Goal: Task Accomplishment & Management: Manage account settings

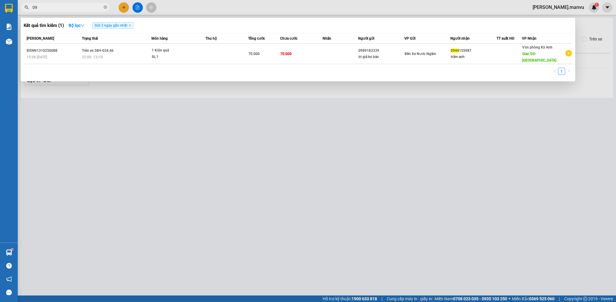
type input "0"
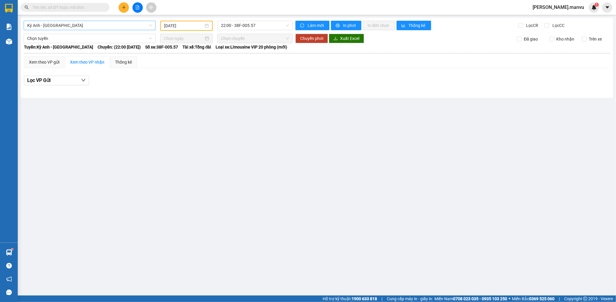
click at [84, 27] on span "Kỳ Anh - [GEOGRAPHIC_DATA]" at bounding box center [89, 25] width 125 height 9
click at [164, 27] on input "[DATE]" at bounding box center [183, 25] width 39 height 7
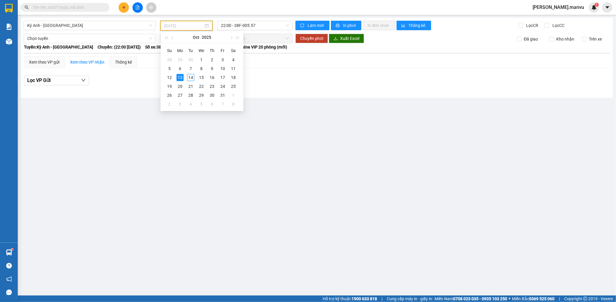
click at [181, 78] on div "13" at bounding box center [180, 77] width 7 height 7
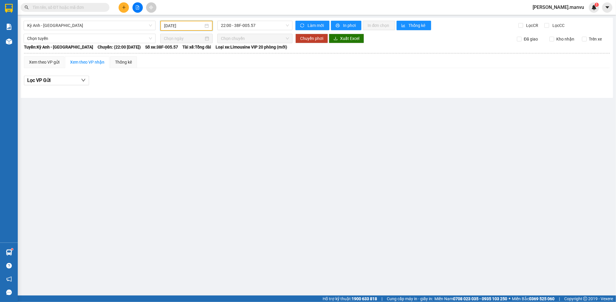
click at [228, 30] on div "Kỳ Anh - [GEOGRAPHIC_DATA] [DATE] 22:00 - 38F-005.57 Làm mới In phơi In đơn chọ…" at bounding box center [317, 58] width 592 height 80
click at [83, 10] on input "text" at bounding box center [68, 7] width 70 height 7
click at [117, 34] on div "Chọn tuyến" at bounding box center [90, 38] width 132 height 9
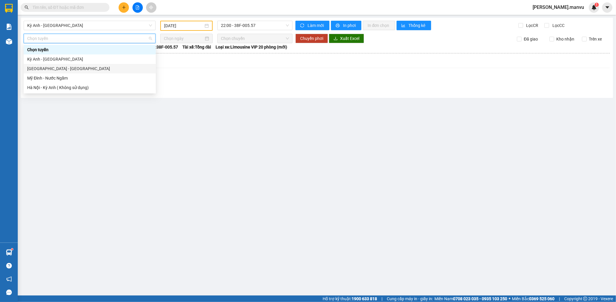
click at [39, 65] on div "[GEOGRAPHIC_DATA] - [GEOGRAPHIC_DATA]" at bounding box center [89, 68] width 125 height 7
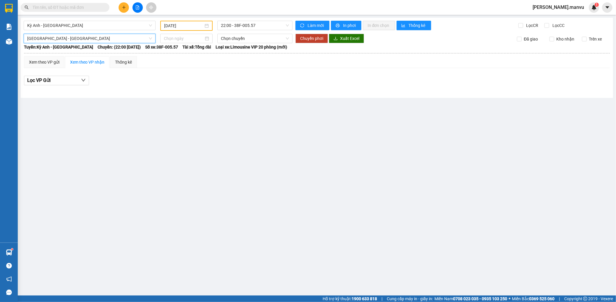
click at [169, 20] on div "Kỳ Anh - [GEOGRAPHIC_DATA] [DATE] 22:00 - 38F-005.57 Làm mới In phơi In đơn chọ…" at bounding box center [317, 58] width 592 height 80
click at [188, 24] on input "[DATE]" at bounding box center [183, 25] width 39 height 7
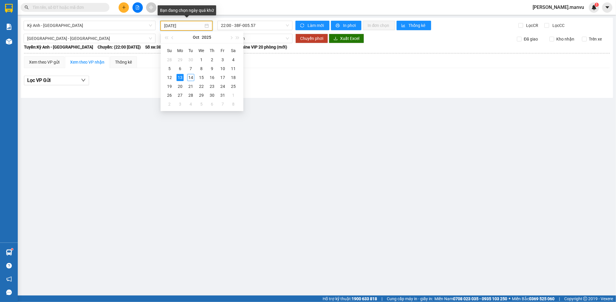
type input "[DATE]"
click at [176, 77] on td "13" at bounding box center [180, 77] width 11 height 9
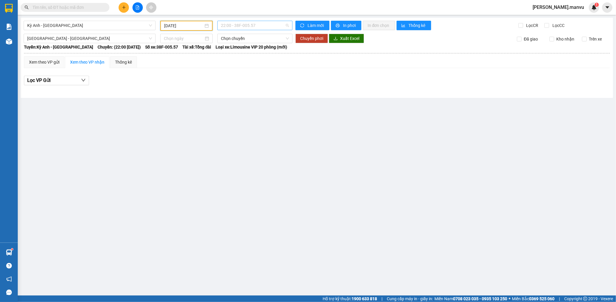
click at [242, 24] on span "22:00 - 38F-005.57" at bounding box center [255, 25] width 68 height 9
click at [67, 5] on input "text" at bounding box center [68, 7] width 70 height 7
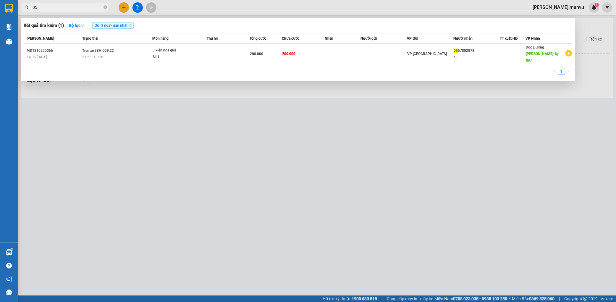
type input "0"
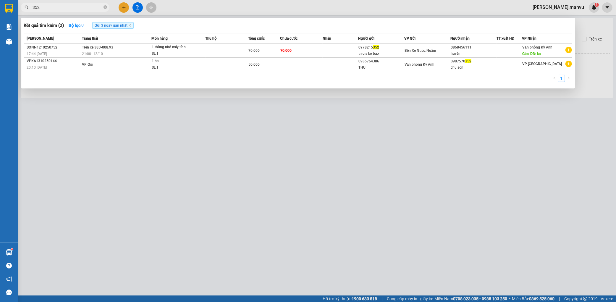
click at [155, 119] on div at bounding box center [308, 151] width 616 height 302
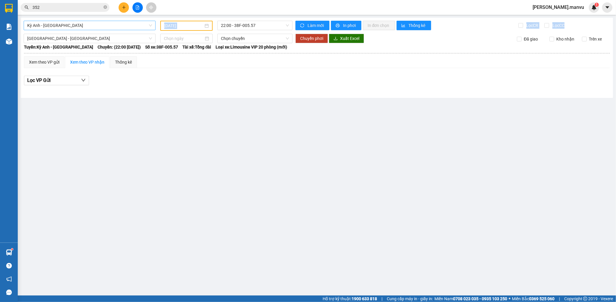
click at [104, 30] on div "Kỳ Anh - [GEOGRAPHIC_DATA] [DATE] 22:00 - 38F-005.57 Làm mới In phơi In đơn chọ…" at bounding box center [317, 58] width 592 height 80
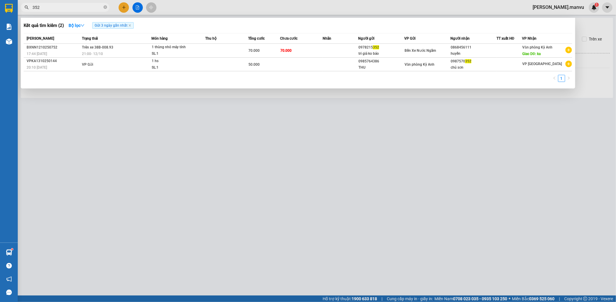
click at [53, 11] on span "352" at bounding box center [65, 7] width 89 height 9
click at [56, 9] on input "352" at bounding box center [68, 7] width 70 height 7
type input "3"
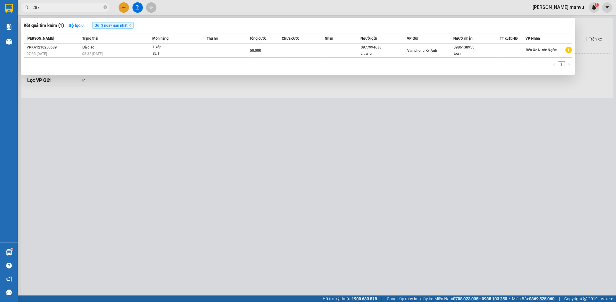
type input "287"
click at [157, 151] on div at bounding box center [308, 151] width 616 height 302
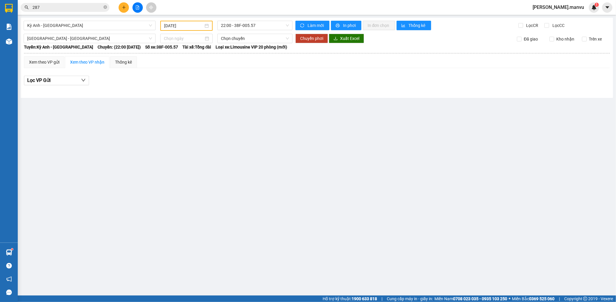
click at [70, 19] on div "Kỳ Anh - [GEOGRAPHIC_DATA] [DATE] 22:00 - 38F-005.57 Làm mới In phơi In đơn chọ…" at bounding box center [317, 58] width 592 height 80
click at [58, 30] on div "Kỳ Anh - [GEOGRAPHIC_DATA] [DATE] 22:00 - 38F-005.57 Làm mới In phơi In đơn chọ…" at bounding box center [317, 58] width 592 height 80
click at [75, 23] on span "Kỳ Anh - [GEOGRAPHIC_DATA]" at bounding box center [89, 25] width 125 height 9
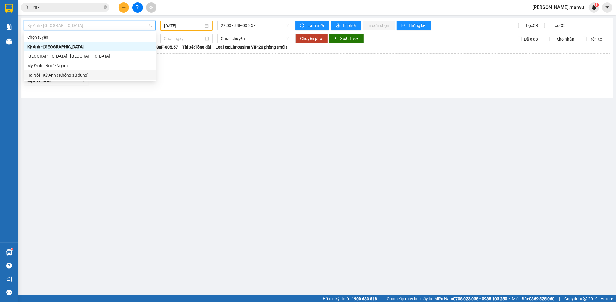
drag, startPoint x: 78, startPoint y: 149, endPoint x: 128, endPoint y: 86, distance: 80.4
click at [79, 149] on main "Kỳ Anh - [GEOGRAPHIC_DATA] [DATE] 22:00 - 38F-005.57 Làm mới In phơi In đơn chọ…" at bounding box center [308, 147] width 616 height 295
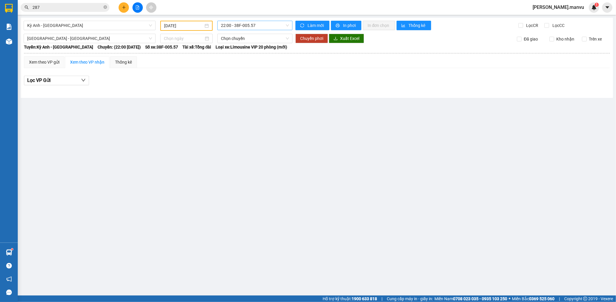
click at [221, 23] on span "22:00 - 38F-005.57" at bounding box center [255, 25] width 68 height 9
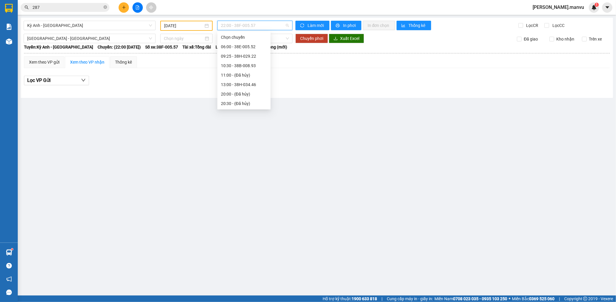
click at [241, 157] on div "22:00 - 38F-005.57" at bounding box center [244, 160] width 46 height 7
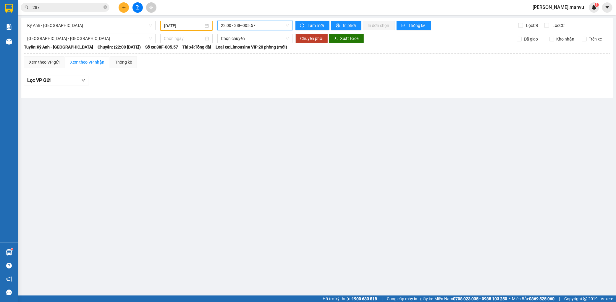
click at [192, 24] on input "[DATE]" at bounding box center [183, 25] width 39 height 7
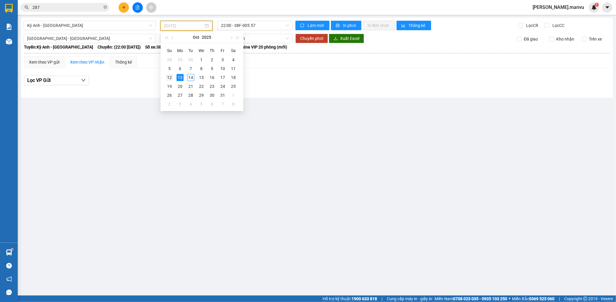
click at [173, 77] on td "12" at bounding box center [169, 77] width 11 height 9
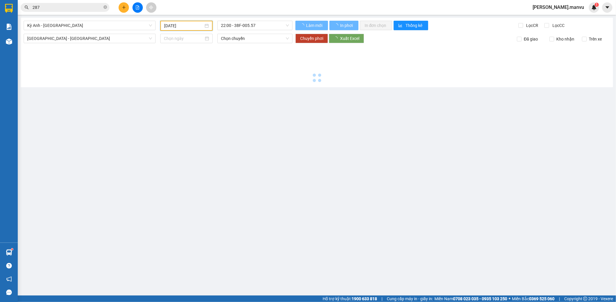
click at [182, 27] on input "[DATE]" at bounding box center [183, 25] width 39 height 7
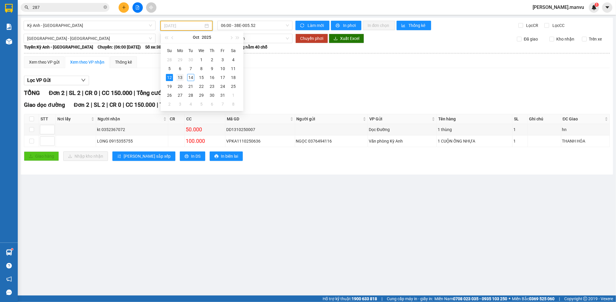
click at [182, 76] on div "13" at bounding box center [180, 77] width 7 height 7
type input "[DATE]"
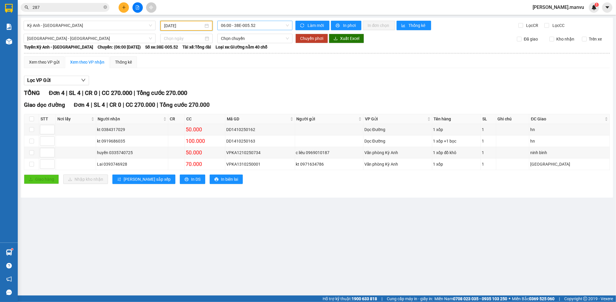
click at [240, 27] on span "06:00 - 38E-005.52" at bounding box center [255, 25] width 68 height 9
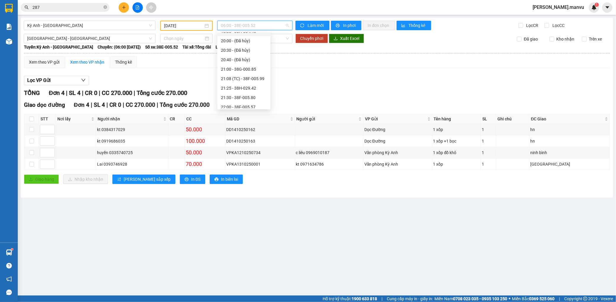
scroll to position [57, 0]
click at [247, 101] on div "22:00 - 38F-005.57" at bounding box center [244, 103] width 46 height 7
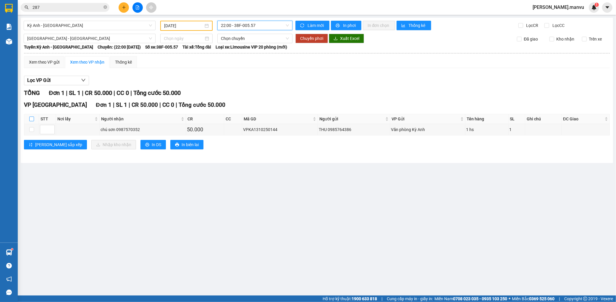
click at [31, 120] on input "checkbox" at bounding box center [31, 118] width 5 height 5
checkbox input "true"
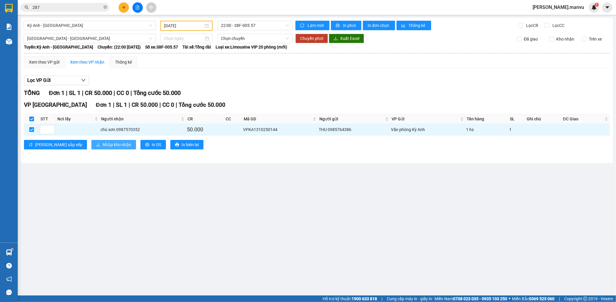
click at [91, 143] on button "Nhập kho nhận" at bounding box center [113, 144] width 45 height 9
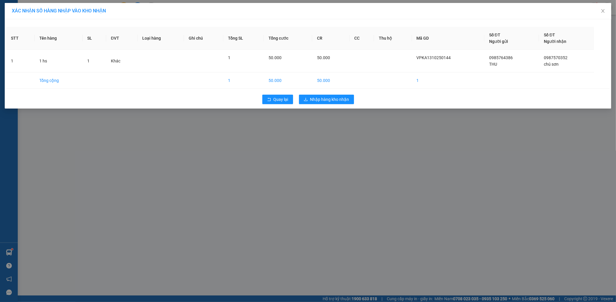
click at [354, 104] on div "Quay lại Nhập hàng kho nhận" at bounding box center [307, 99] width 603 height 15
click at [349, 100] on button "Nhập hàng kho nhận" at bounding box center [326, 99] width 55 height 9
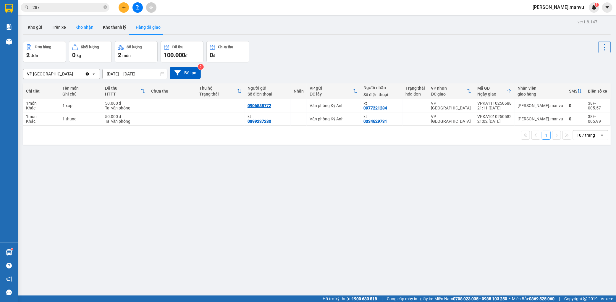
click at [77, 29] on button "Kho nhận" at bounding box center [84, 27] width 27 height 14
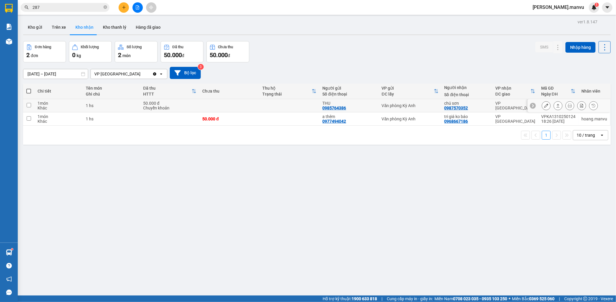
click at [544, 105] on icon at bounding box center [546, 105] width 4 height 4
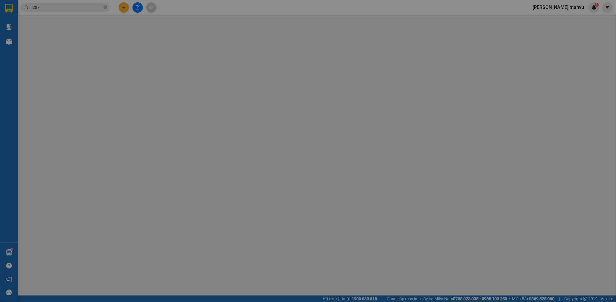
type input "0985764386"
type input "THU"
type input "0987570352"
type input "chú sơn"
type input "0"
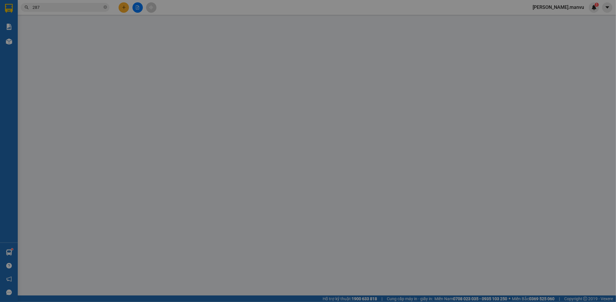
type input "50.000"
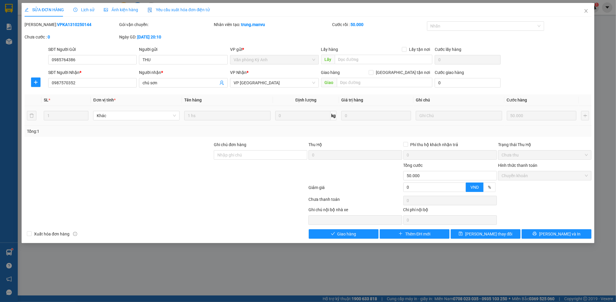
click at [340, 249] on div "SỬA ĐƠN HÀNG Lịch sử Ảnh kiện hàng Yêu cầu xuất hóa đơn điện tử Total Paid Fee …" at bounding box center [308, 151] width 616 height 302
click at [344, 238] on button "Giao hàng" at bounding box center [344, 233] width 70 height 9
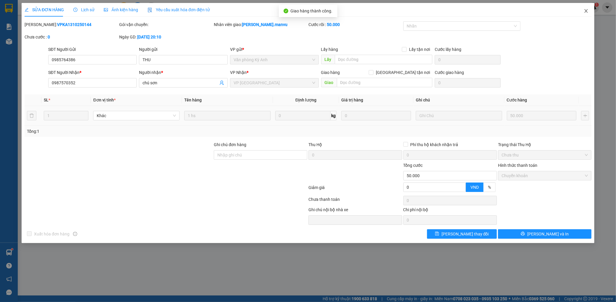
click at [585, 9] on icon "close" at bounding box center [586, 11] width 5 height 5
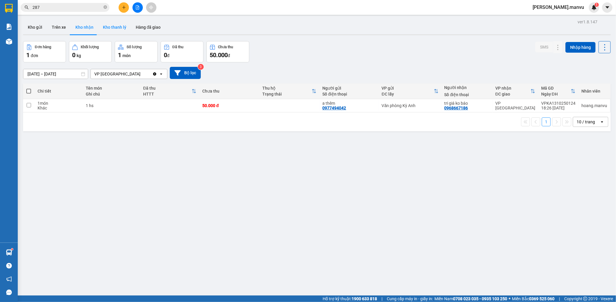
click at [115, 33] on button "Kho thanh lý" at bounding box center [114, 27] width 33 height 14
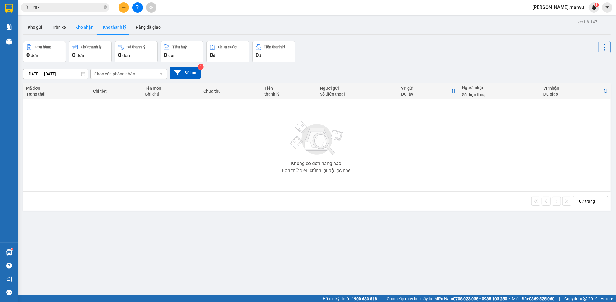
click at [86, 27] on button "Kho nhận" at bounding box center [84, 27] width 27 height 14
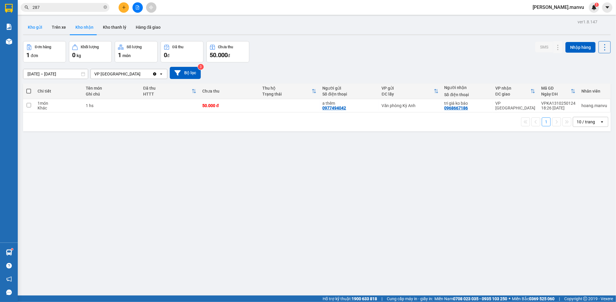
click at [40, 25] on button "Kho gửi" at bounding box center [35, 27] width 24 height 14
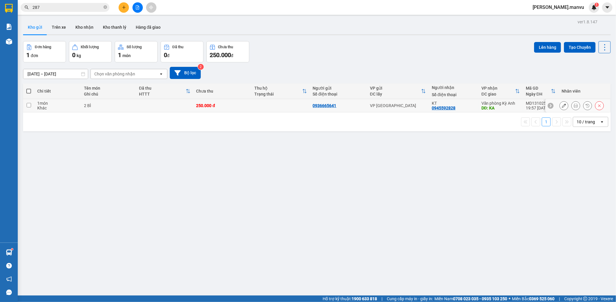
click at [328, 99] on td "0936665641" at bounding box center [338, 105] width 57 height 13
checkbox input "true"
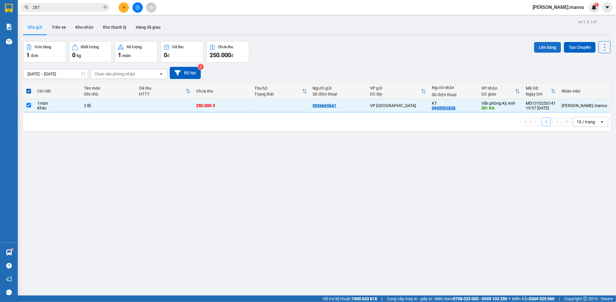
click at [534, 48] on button "Lên hàng" at bounding box center [547, 47] width 27 height 11
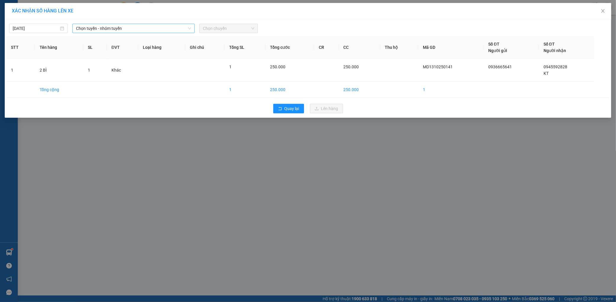
click at [135, 28] on span "Chọn tuyến - nhóm tuyến" at bounding box center [133, 28] width 115 height 9
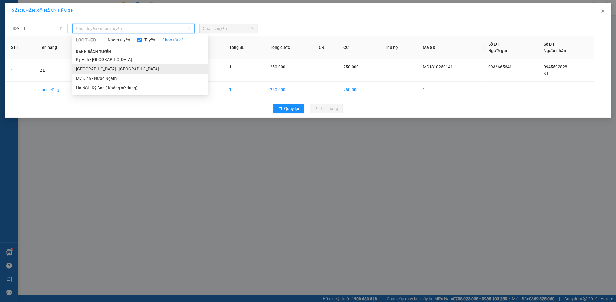
click at [95, 67] on li "[GEOGRAPHIC_DATA] - [GEOGRAPHIC_DATA]" at bounding box center [140, 68] width 136 height 9
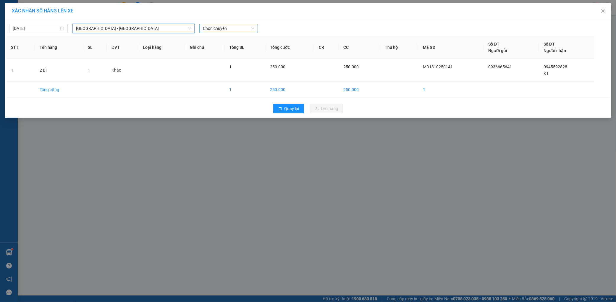
click at [230, 27] on span "Chọn chuyến" at bounding box center [228, 28] width 51 height 9
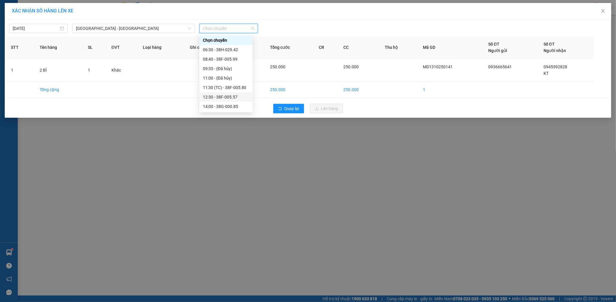
click at [229, 98] on div "12:30 - 38F-005.57" at bounding box center [226, 97] width 46 height 7
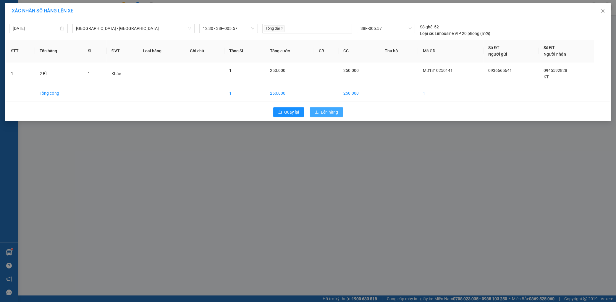
click at [317, 108] on button "Lên hàng" at bounding box center [326, 111] width 33 height 9
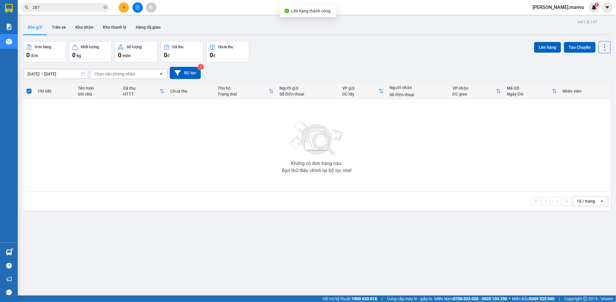
click at [125, 9] on icon "plus" at bounding box center [124, 7] width 4 height 4
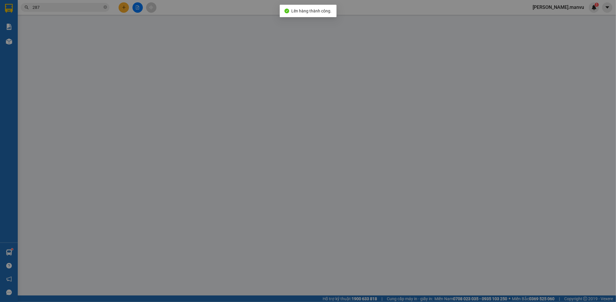
click at [135, 7] on div "TẠO ĐƠN HÀNG Yêu cầu xuất hóa đơn điện tử Transit Pickup Surcharge Ids Transit …" at bounding box center [308, 151] width 616 height 302
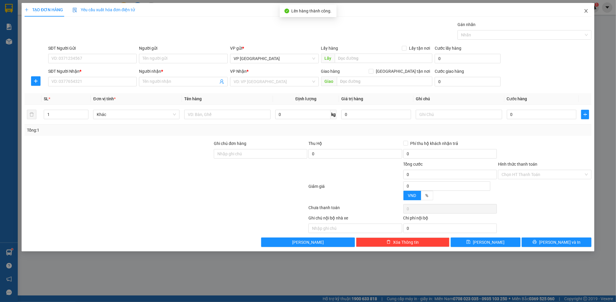
click at [585, 7] on span "Close" at bounding box center [586, 11] width 17 height 17
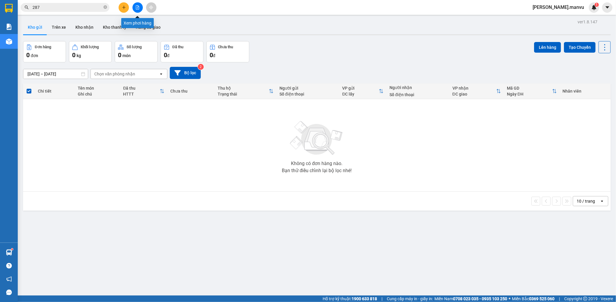
click at [140, 6] on button at bounding box center [137, 7] width 10 height 10
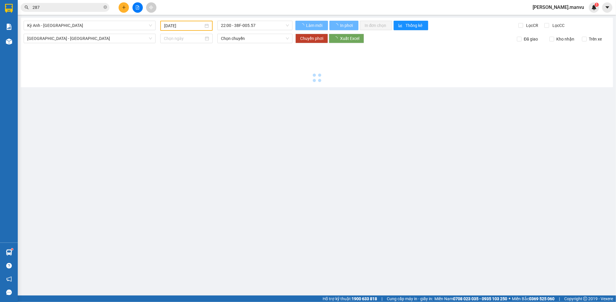
type input "[DATE]"
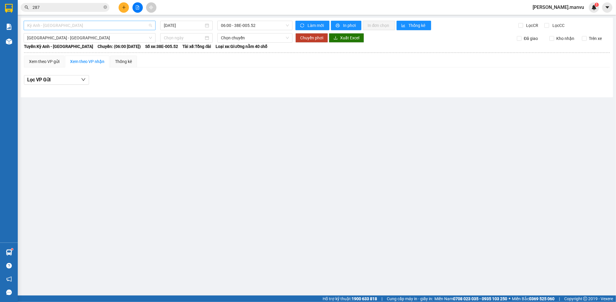
click at [105, 21] on div "Kỳ Anh - [GEOGRAPHIC_DATA]" at bounding box center [90, 25] width 132 height 9
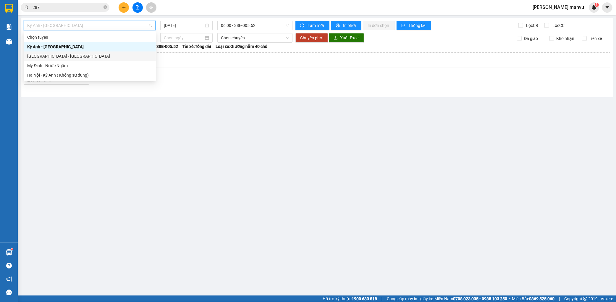
click at [60, 52] on div "[GEOGRAPHIC_DATA] - [GEOGRAPHIC_DATA]" at bounding box center [90, 55] width 132 height 9
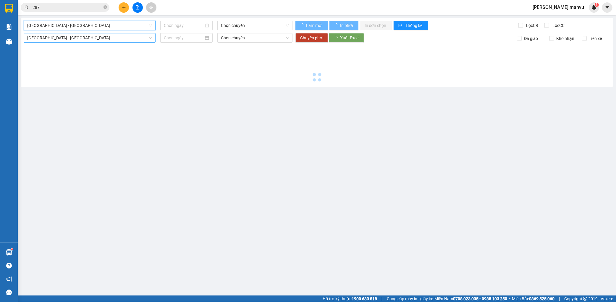
type input "[DATE]"
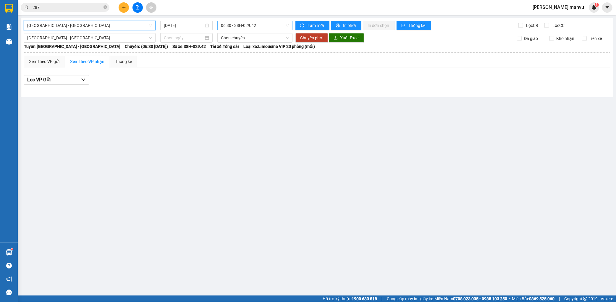
click at [237, 28] on span "06:30 - 38H-029.42" at bounding box center [255, 25] width 68 height 9
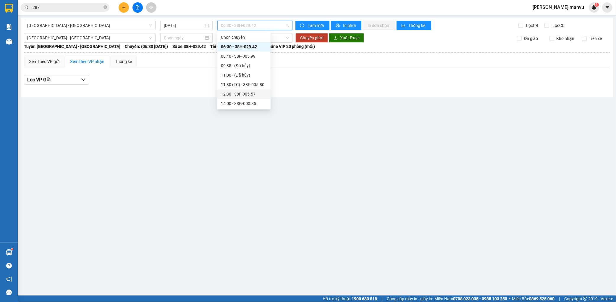
click at [243, 91] on div "12:30 - 38F-005.57" at bounding box center [244, 94] width 46 height 7
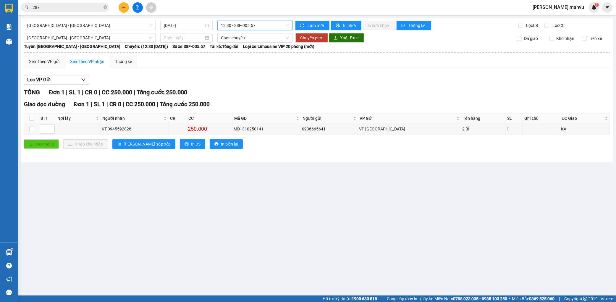
click at [122, 11] on button at bounding box center [124, 7] width 10 height 10
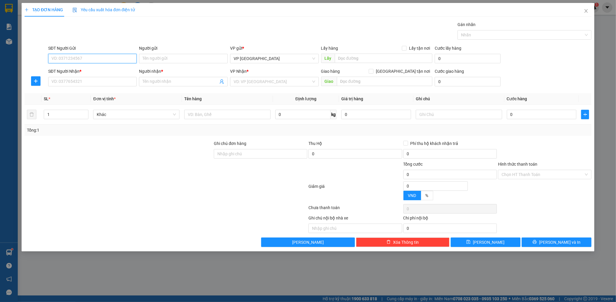
click at [78, 61] on input "SĐT Người Gửi" at bounding box center [92, 58] width 89 height 9
type input "0"
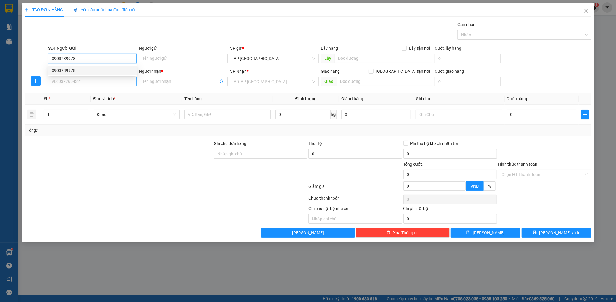
type input "0903239978"
click at [82, 79] on input "SĐT Người Nhận *" at bounding box center [92, 81] width 89 height 9
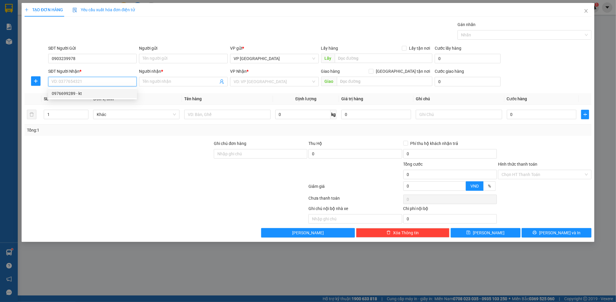
click at [94, 92] on div "0976699289 - kt" at bounding box center [93, 93] width 82 height 7
type input "0976699289"
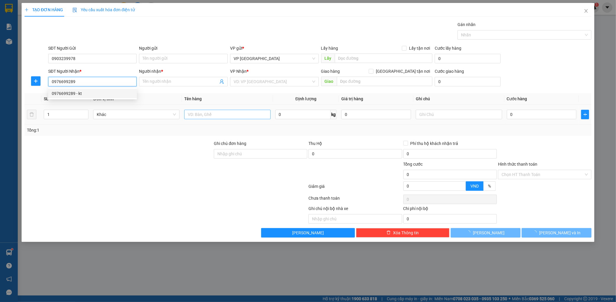
type input "kt"
type input "ht"
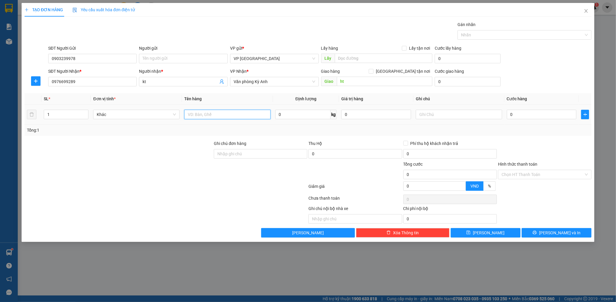
click at [217, 116] on input "text" at bounding box center [227, 114] width 86 height 9
type input "1"
click at [346, 81] on input "ht" at bounding box center [385, 81] width 96 height 9
click at [237, 116] on input "1" at bounding box center [227, 114] width 86 height 9
click at [277, 80] on span "Văn phòng Kỳ Anh" at bounding box center [275, 81] width 82 height 9
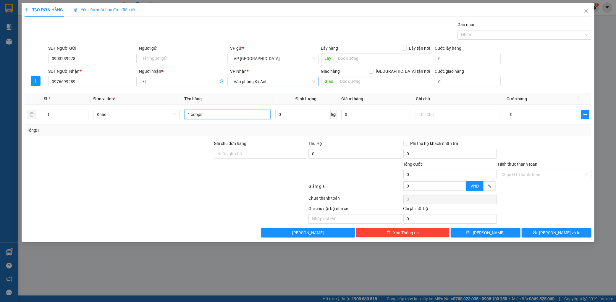
type input "1 xoops"
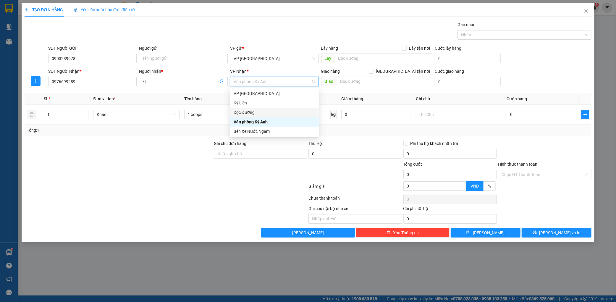
click at [260, 111] on div "Dọc Đường" at bounding box center [275, 112] width 82 height 7
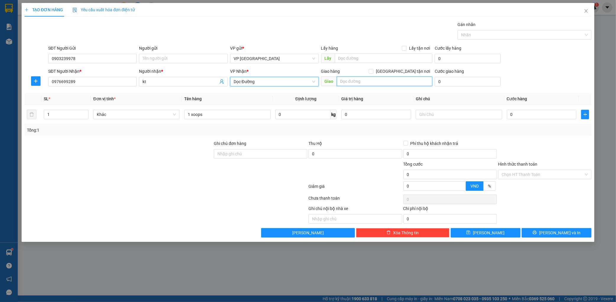
click at [354, 84] on input "text" at bounding box center [385, 81] width 96 height 9
type input "be"
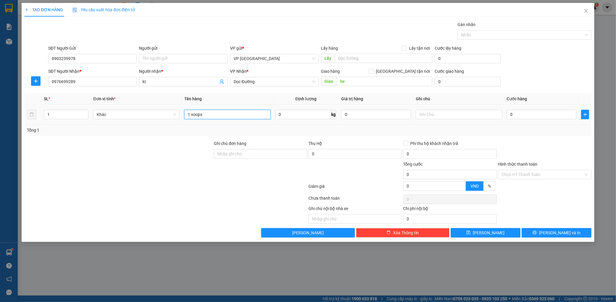
click at [244, 112] on input "1 xoops" at bounding box center [227, 114] width 86 height 9
type input "1 xốp"
click at [368, 80] on input "be" at bounding box center [385, 81] width 96 height 9
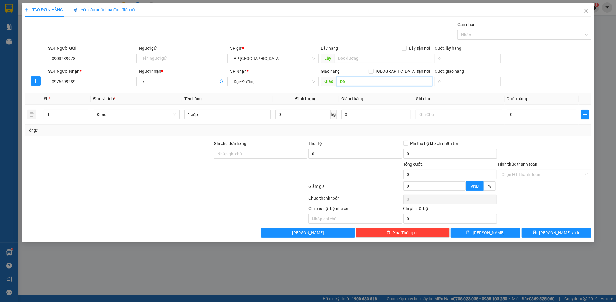
click at [349, 80] on input "be" at bounding box center [385, 81] width 96 height 9
type input "bến xe mới"
click at [519, 114] on input "0" at bounding box center [542, 114] width 70 height 9
type input "001"
type input "1"
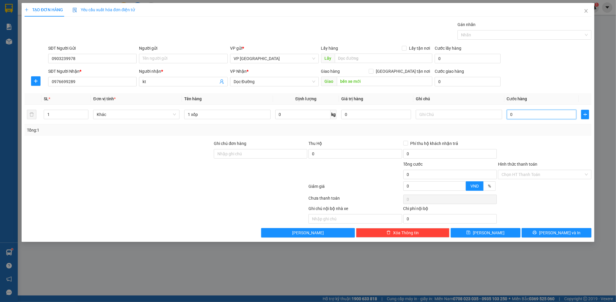
type input "1"
type input "0.010"
type input "10"
type input "00.100"
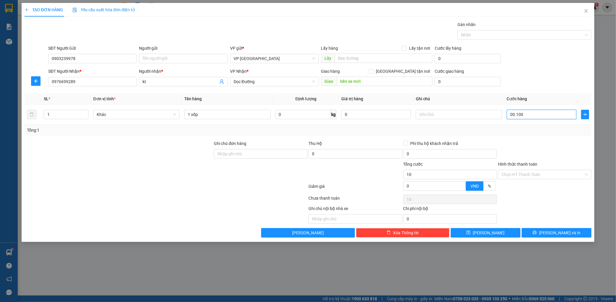
type input "100"
type input "0.001.000"
type input "1.000"
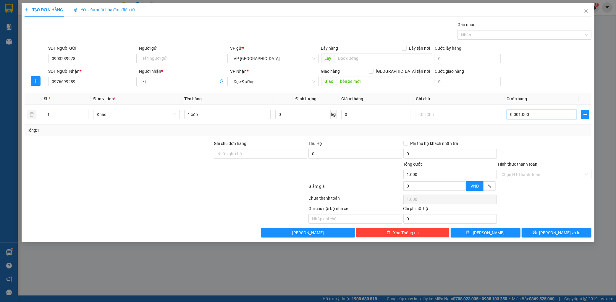
type input "000.010.000"
type input "10.000"
type input "00.000.100.000"
type input "100.000"
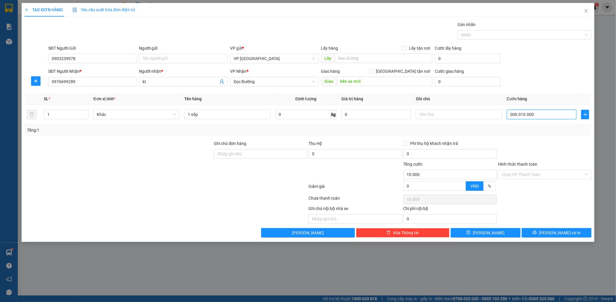
type input "100.000"
click at [568, 84] on div "SĐT Người Nhận * 0976699289 Người nhận * kt VP Nhận * Dọc Đường Giao hàng [GEOG…" at bounding box center [320, 78] width 546 height 21
click at [550, 175] on input "Hình thức thanh toán" at bounding box center [542, 174] width 82 height 9
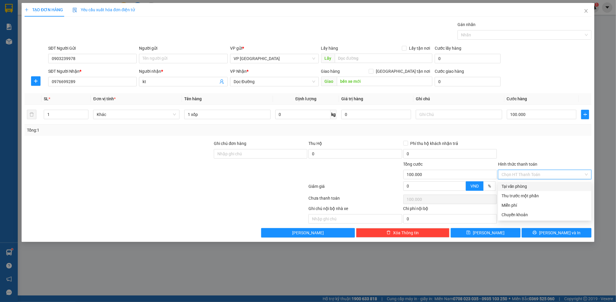
click at [525, 187] on div "Tại văn phòng" at bounding box center [544, 186] width 86 height 7
type input "0"
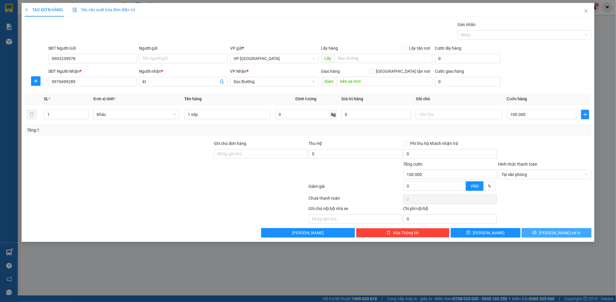
drag, startPoint x: 562, startPoint y: 224, endPoint x: 557, endPoint y: 234, distance: 11.0
click at [559, 229] on div "Transit Pickup Surcharge Ids Transit Deliver Surcharge Ids Transit Deliver Surc…" at bounding box center [308, 129] width 567 height 216
click at [557, 234] on span "[PERSON_NAME] và In" at bounding box center [559, 232] width 41 height 7
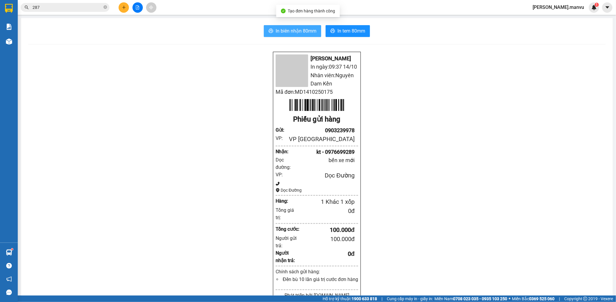
click at [298, 29] on span "In biên nhận 80mm" at bounding box center [296, 30] width 41 height 7
click at [292, 30] on span "In biên nhận 80mm" at bounding box center [296, 30] width 41 height 7
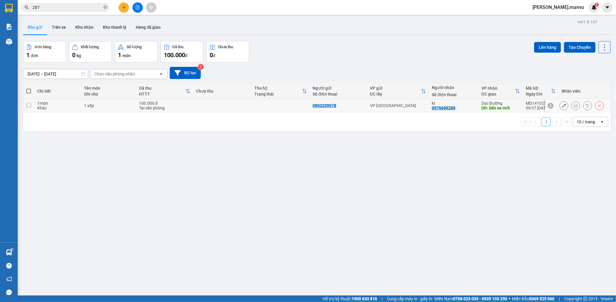
click at [429, 111] on td "VP [GEOGRAPHIC_DATA]" at bounding box center [398, 105] width 62 height 13
checkbox input "true"
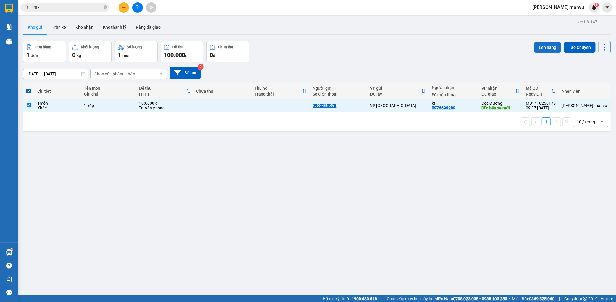
click at [545, 43] on button "Lên hàng" at bounding box center [547, 47] width 27 height 11
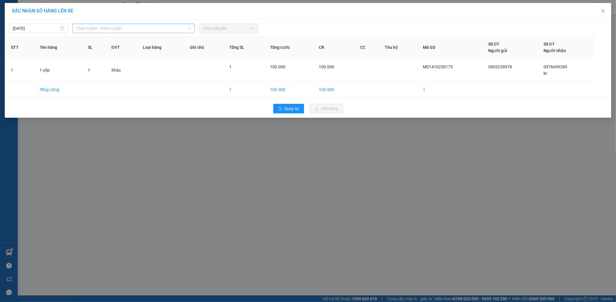
click at [161, 25] on span "Chọn tuyến - nhóm tuyến" at bounding box center [133, 28] width 115 height 9
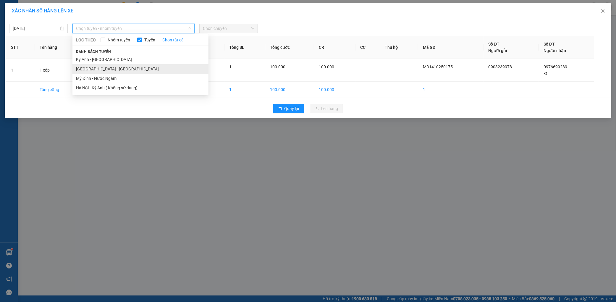
click at [120, 67] on li "[GEOGRAPHIC_DATA] - [GEOGRAPHIC_DATA]" at bounding box center [140, 68] width 136 height 9
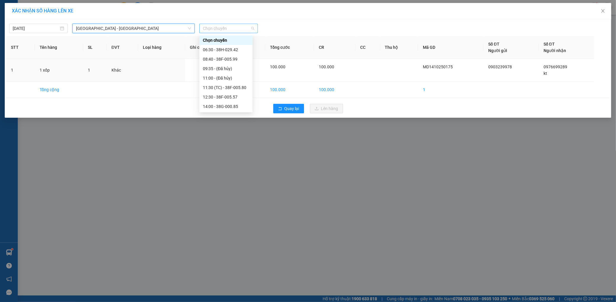
click at [232, 29] on span "Chọn chuyến" at bounding box center [228, 28] width 51 height 9
click at [229, 99] on div "12:30 - 38F-005.57" at bounding box center [226, 97] width 46 height 7
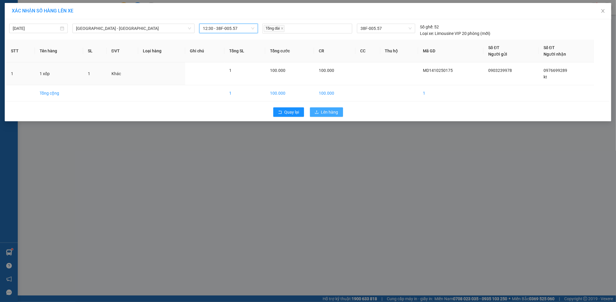
click at [329, 110] on span "Lên hàng" at bounding box center [329, 112] width 17 height 7
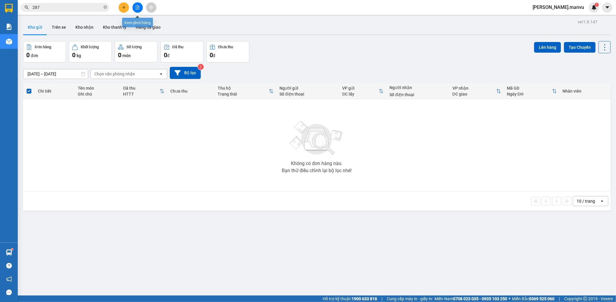
click at [135, 7] on icon "file-add" at bounding box center [137, 7] width 4 height 4
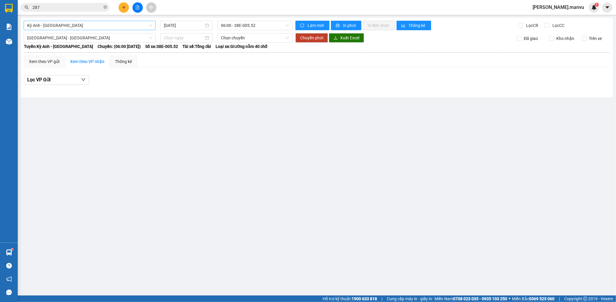
click at [110, 28] on span "Kỳ Anh - [GEOGRAPHIC_DATA]" at bounding box center [89, 25] width 125 height 9
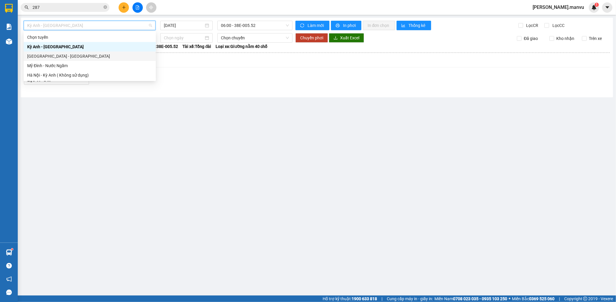
click at [56, 57] on div "[GEOGRAPHIC_DATA] - [GEOGRAPHIC_DATA]" at bounding box center [89, 56] width 125 height 7
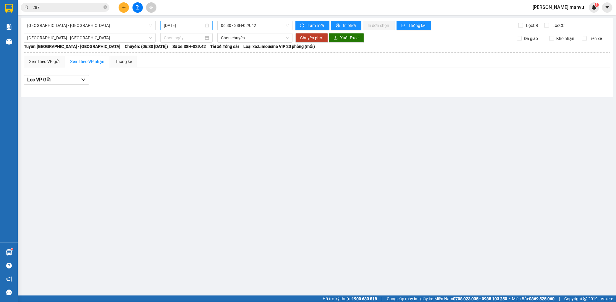
click at [197, 29] on div "[DATE]" at bounding box center [186, 25] width 52 height 9
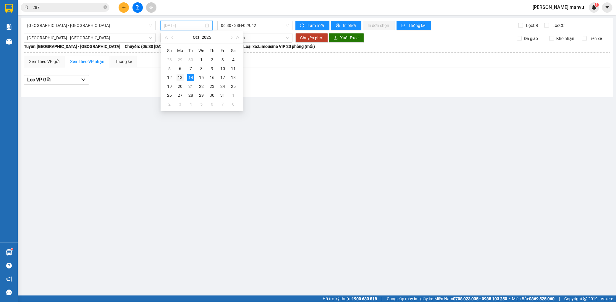
click at [178, 76] on div "13" at bounding box center [180, 77] width 7 height 7
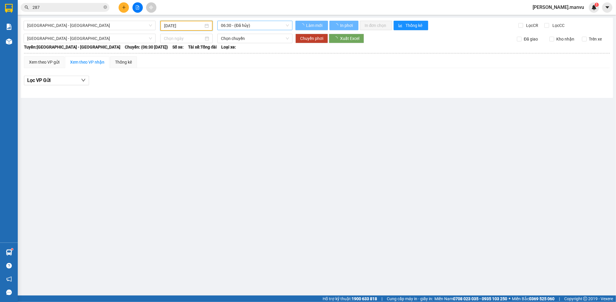
click at [250, 28] on span "06:30 - (Đã hủy)" at bounding box center [255, 25] width 68 height 9
click at [187, 23] on input "[DATE]" at bounding box center [183, 25] width 39 height 7
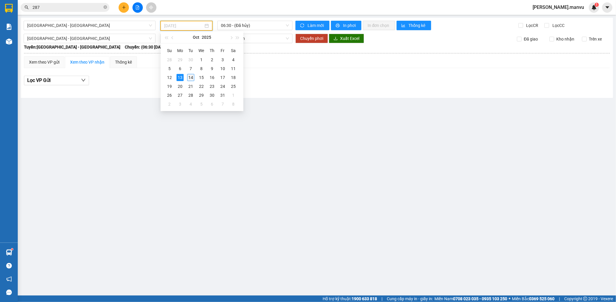
click at [191, 76] on div "14" at bounding box center [190, 77] width 7 height 7
type input "[DATE]"
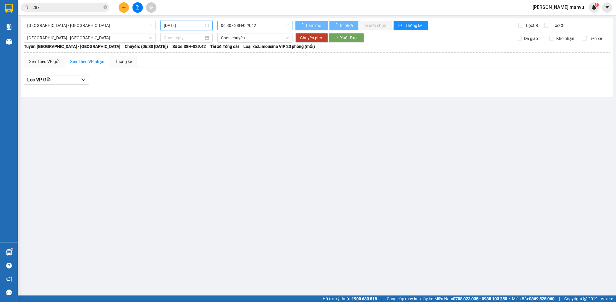
click at [254, 30] on div "06:30 - 38H-029.42" at bounding box center [254, 25] width 75 height 9
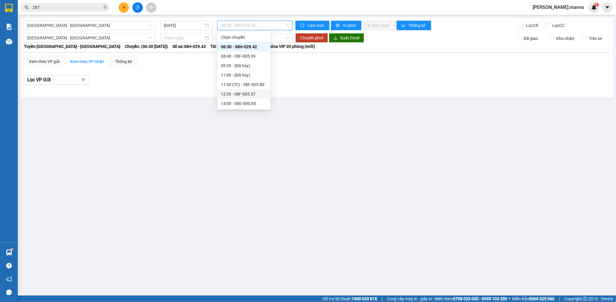
click at [233, 92] on div "12:30 - 38F-005.57" at bounding box center [244, 94] width 46 height 7
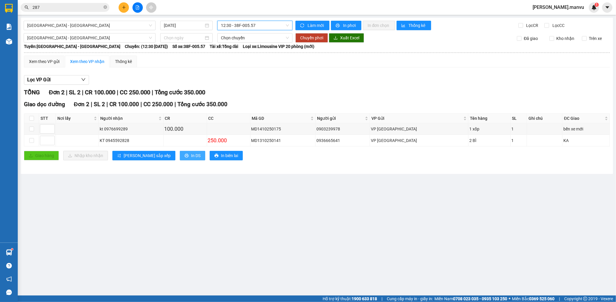
click at [184, 155] on icon "printer" at bounding box center [186, 155] width 4 height 4
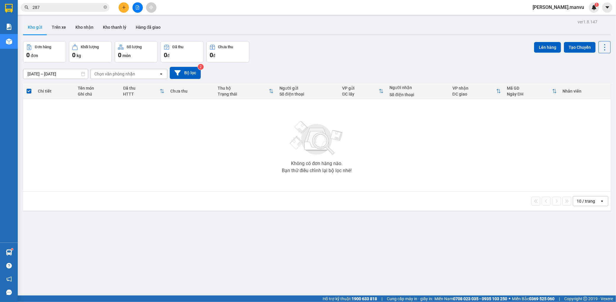
click at [126, 9] on icon "plus" at bounding box center [124, 7] width 4 height 4
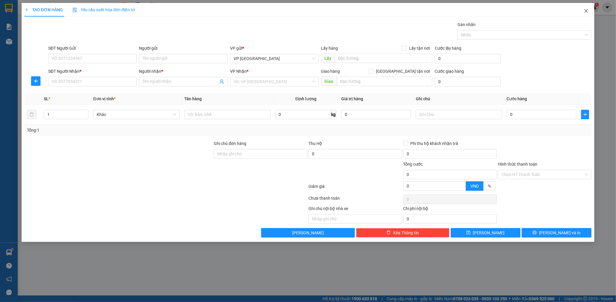
click at [587, 8] on span "Close" at bounding box center [586, 11] width 17 height 17
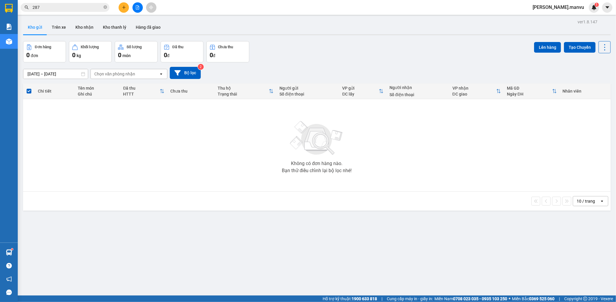
click at [137, 7] on icon "file-add" at bounding box center [137, 7] width 4 height 4
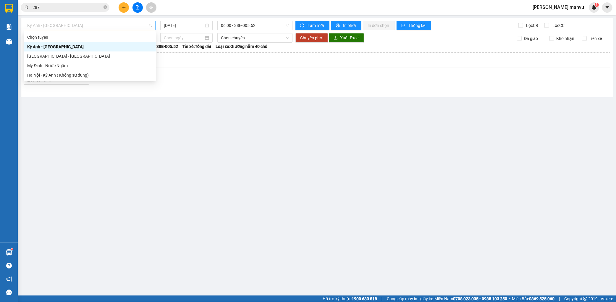
click at [90, 25] on span "Kỳ Anh - [GEOGRAPHIC_DATA]" at bounding box center [89, 25] width 125 height 9
click at [51, 52] on div "[GEOGRAPHIC_DATA] - [GEOGRAPHIC_DATA]" at bounding box center [90, 55] width 132 height 9
type input "[DATE]"
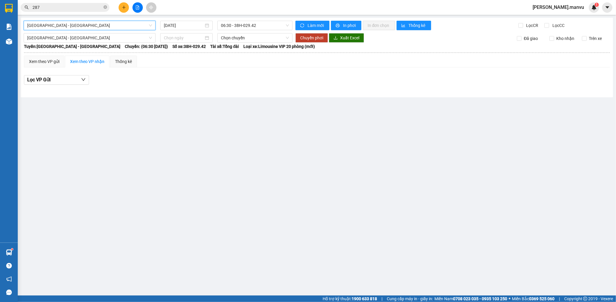
click at [232, 20] on div "[GEOGRAPHIC_DATA] - [GEOGRAPHIC_DATA] [GEOGRAPHIC_DATA] - [GEOGRAPHIC_DATA] [GE…" at bounding box center [317, 58] width 592 height 80
click at [252, 25] on span "06:30 - 38H-029.42" at bounding box center [255, 25] width 68 height 9
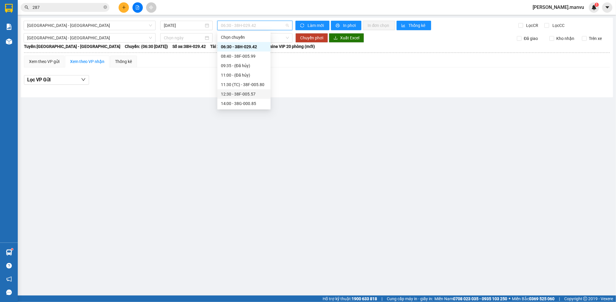
click at [249, 93] on div "12:30 - 38F-005.57" at bounding box center [244, 94] width 46 height 7
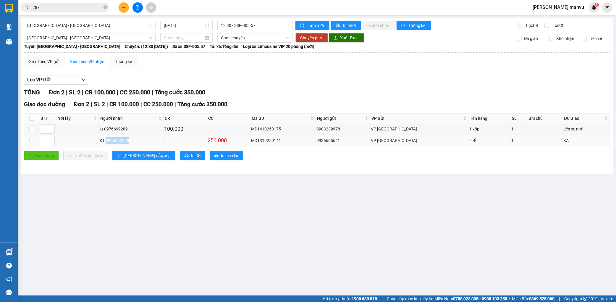
drag, startPoint x: 110, startPoint y: 141, endPoint x: 141, endPoint y: 141, distance: 30.8
click at [141, 141] on div "KT 0945592828" at bounding box center [131, 140] width 63 height 7
copy div "0945592828"
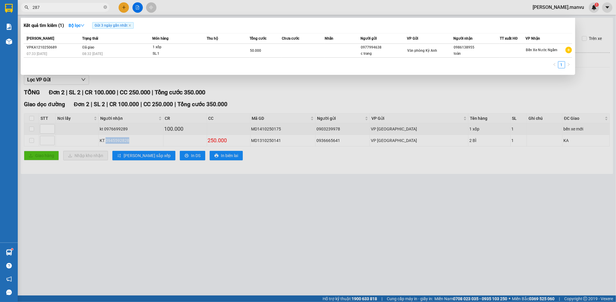
click at [84, 9] on input "287" at bounding box center [68, 7] width 70 height 7
click at [106, 9] on span at bounding box center [105, 8] width 4 height 6
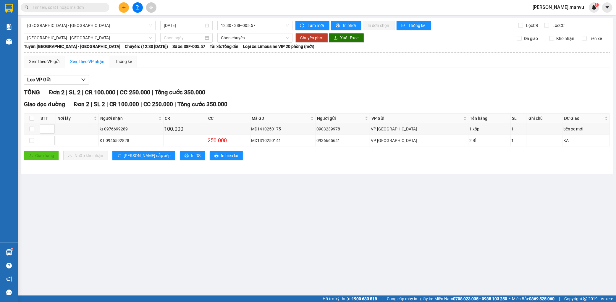
click at [95, 7] on input "text" at bounding box center [68, 7] width 70 height 7
paste input "0945592828"
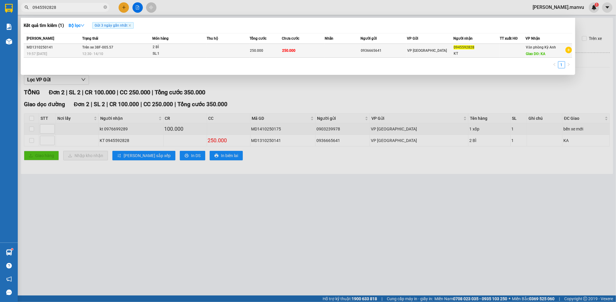
type input "0945592828"
click at [286, 52] on span "250.000" at bounding box center [288, 50] width 13 height 4
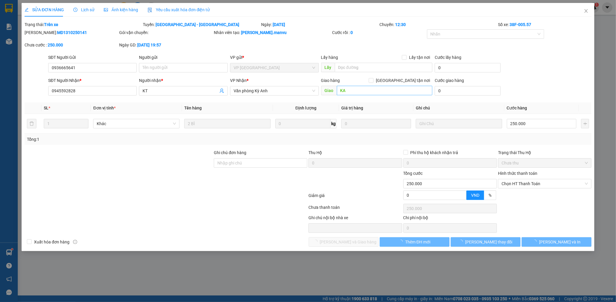
type input "0936665641"
type input "0945592828"
type input "KT"
type input "KA"
type input "0"
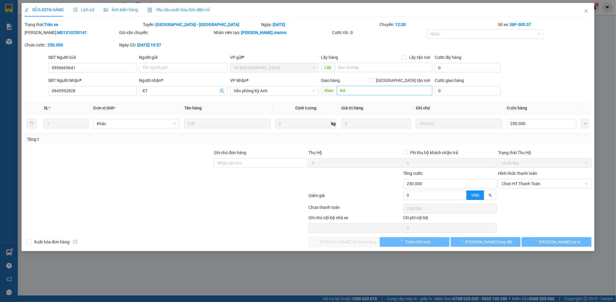
type input "250.000"
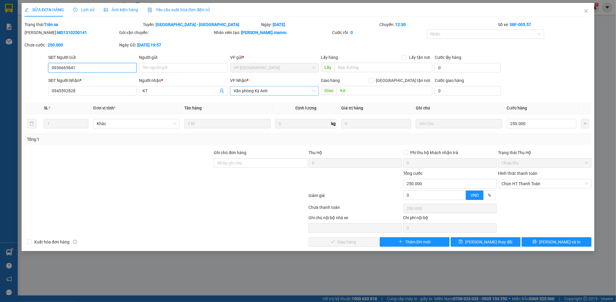
click at [292, 93] on span "Văn phòng Kỳ Anh" at bounding box center [275, 90] width 82 height 9
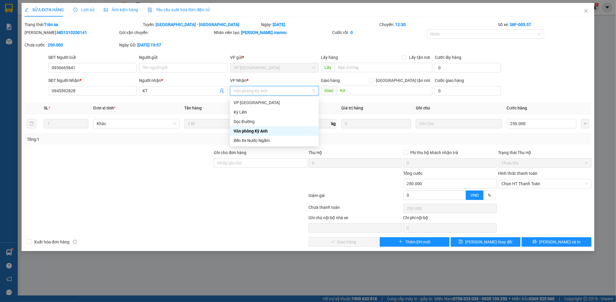
click at [263, 128] on div "Văn phòng Kỳ Anh" at bounding box center [275, 131] width 82 height 7
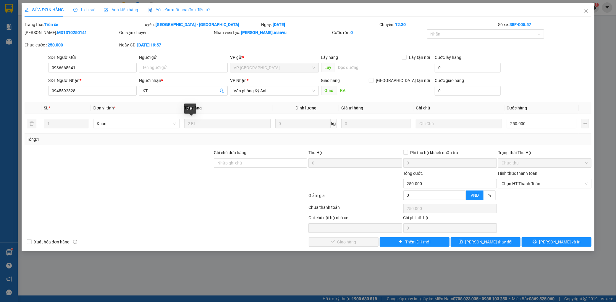
click at [257, 111] on th "Tên hàng" at bounding box center [227, 108] width 91 height 12
drag, startPoint x: 51, startPoint y: 69, endPoint x: 88, endPoint y: 71, distance: 37.1
click at [88, 71] on input "0936665641" at bounding box center [92, 67] width 89 height 9
click at [108, 76] on form "SĐT Người Gửi 0936665641 0936665641 Người gửi Tên người gửi VP gửi * VP [GEOGRA…" at bounding box center [308, 76] width 567 height 44
click at [232, 161] on input "Ghi chú đơn hàng" at bounding box center [260, 162] width 93 height 9
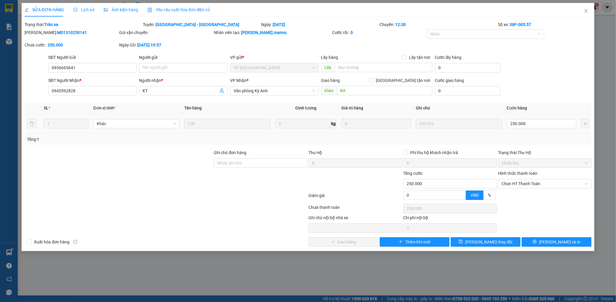
click at [466, 133] on td at bounding box center [458, 124] width 91 height 20
drag, startPoint x: 584, startPoint y: 11, endPoint x: 579, endPoint y: 14, distance: 5.3
click at [584, 11] on icon "close" at bounding box center [586, 11] width 5 height 5
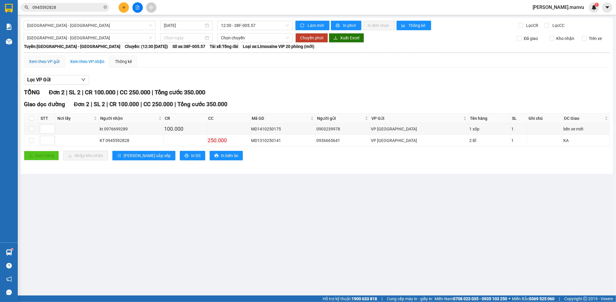
click at [49, 63] on div "Xem theo VP gửi" at bounding box center [44, 61] width 30 height 7
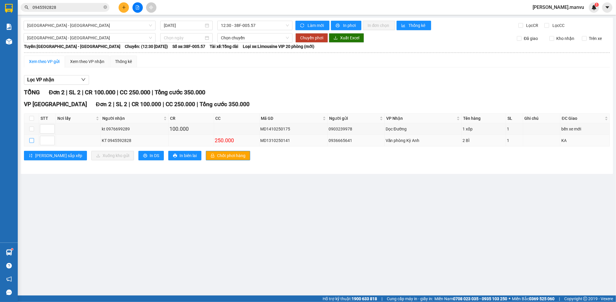
click at [31, 139] on input "checkbox" at bounding box center [31, 140] width 5 height 5
checkbox input "true"
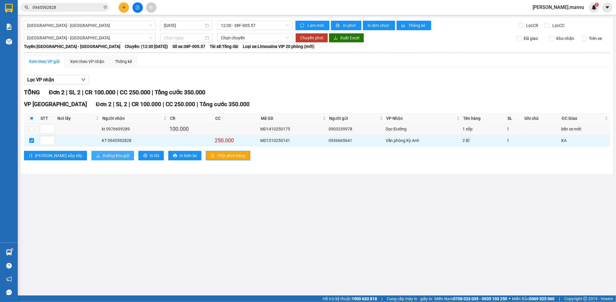
click at [103, 156] on span "Xuống kho gửi" at bounding box center [116, 155] width 27 height 7
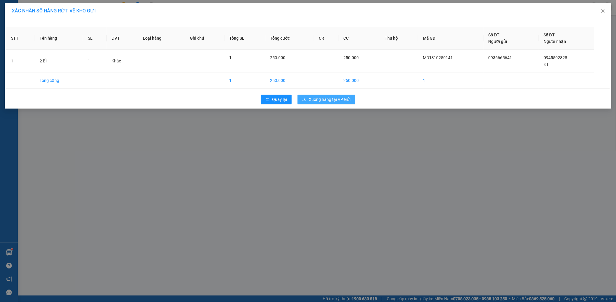
click at [341, 101] on span "Xuống hàng tại VP Gửi" at bounding box center [330, 99] width 42 height 7
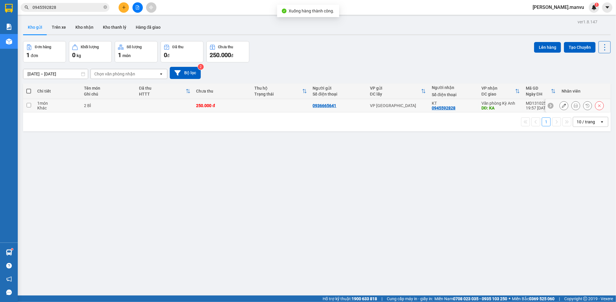
click at [560, 103] on button at bounding box center [564, 106] width 8 height 10
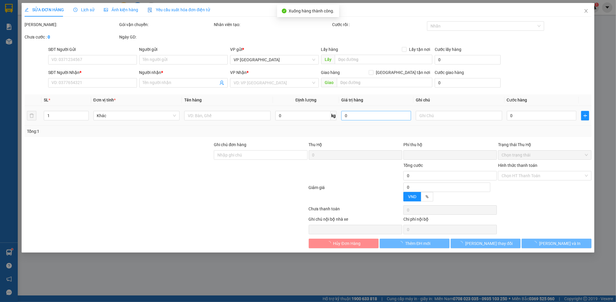
type input "0936665641"
type input "0945592828"
type input "KT"
type input "KA"
type input "0"
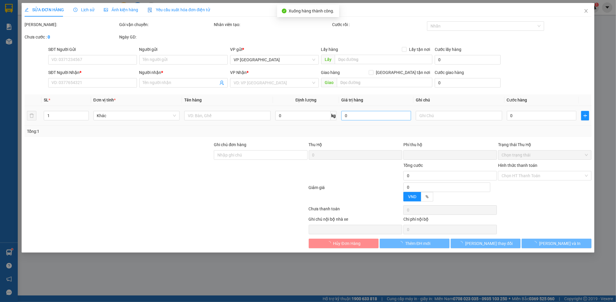
type input "250.000"
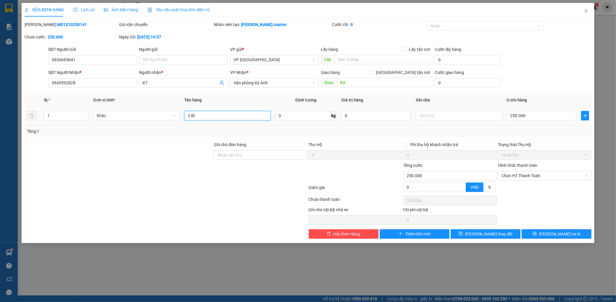
click at [232, 114] on input "2 BÌ" at bounding box center [227, 115] width 86 height 9
type input "2 BÌ to +1 nhỏ"
click at [538, 118] on input "250.000" at bounding box center [542, 115] width 70 height 9
type input "0"
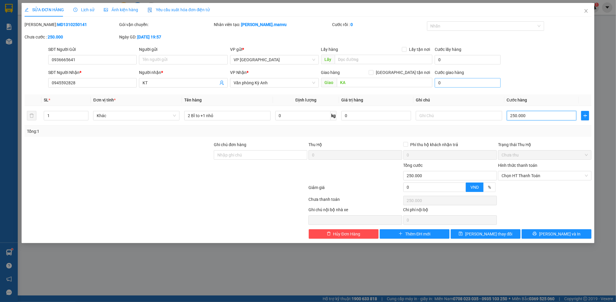
type input "0"
type input "3"
type input "003"
type input "30"
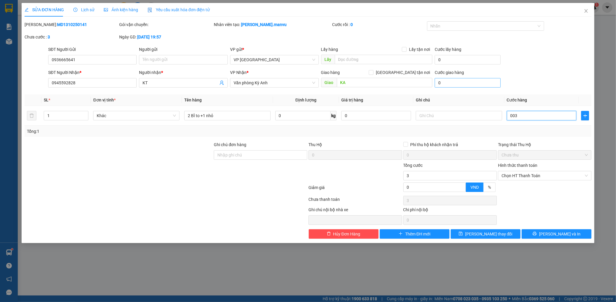
type input "30"
type input "0.030"
type input "300"
type input "00.300"
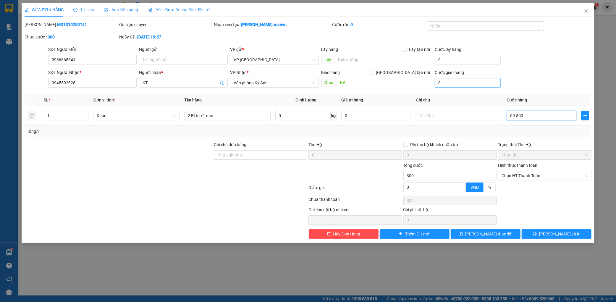
type input "3.000"
type input "0.003.000"
type input "30.000"
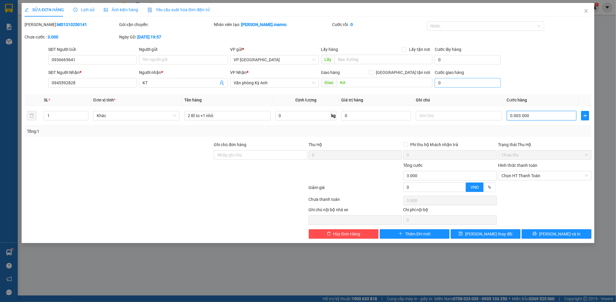
type input "000.030.000"
type input "300.000"
type input "00.300.000"
type input "300.000"
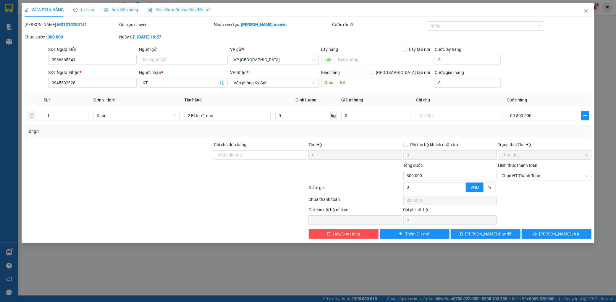
type input "300.000"
click at [537, 71] on div "SĐT Người Nhận * 0945592828 Người nhận * KT VP Nhận * Văn phòng Kỳ Anh Giao hàn…" at bounding box center [320, 79] width 546 height 21
click at [498, 230] on button "[PERSON_NAME] thay đổi" at bounding box center [486, 233] width 70 height 9
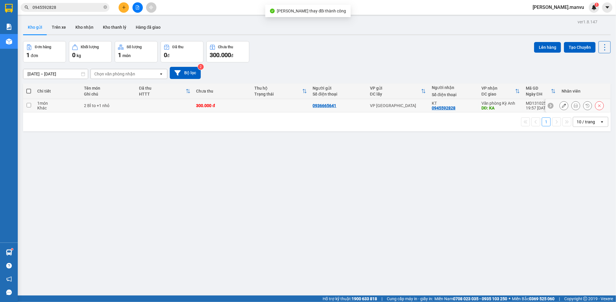
click at [299, 103] on td at bounding box center [281, 105] width 58 height 13
checkbox input "true"
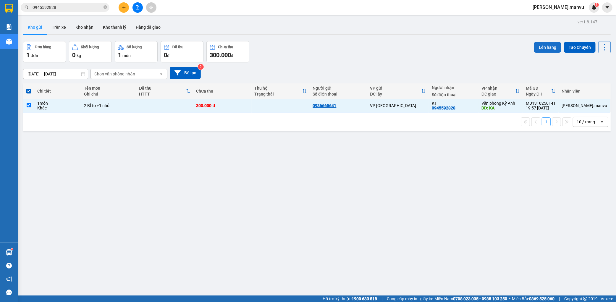
click at [534, 48] on button "Lên hàng" at bounding box center [547, 47] width 27 height 11
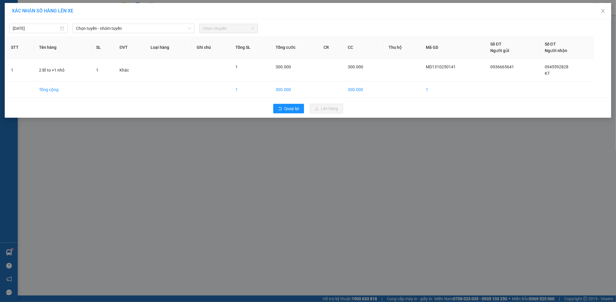
click at [136, 22] on div "[DATE] Chọn tuyến - nhóm tuyến Chọn chuyến" at bounding box center [307, 27] width 603 height 12
click at [134, 23] on div "[DATE] Chọn tuyến - nhóm tuyến Chọn chuyến" at bounding box center [307, 27] width 603 height 12
drag, startPoint x: 131, startPoint y: 35, endPoint x: 132, endPoint y: 31, distance: 5.0
click at [131, 34] on div "[DATE] Chọn tuyến - nhóm tuyến Chọn chuyến STT Tên hàng SL ĐVT Loại hàng Ghi ch…" at bounding box center [308, 68] width 606 height 98
click at [132, 30] on span "Chọn tuyến - nhóm tuyến" at bounding box center [133, 28] width 115 height 9
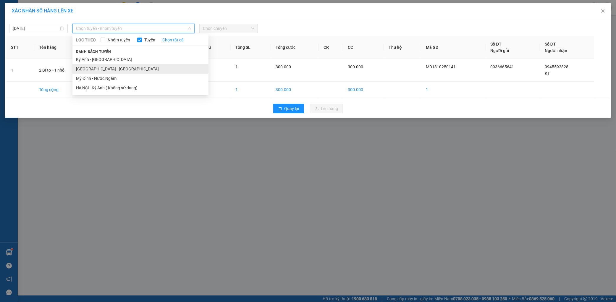
click at [107, 66] on li "[GEOGRAPHIC_DATA] - [GEOGRAPHIC_DATA]" at bounding box center [140, 68] width 136 height 9
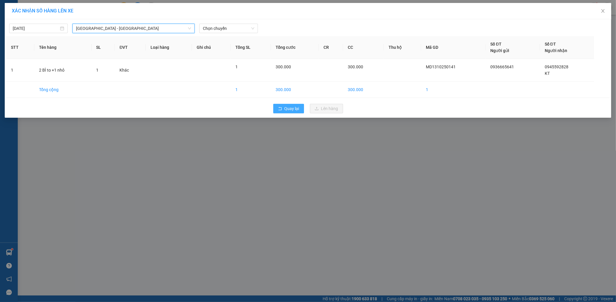
click at [281, 104] on button "Quay lại" at bounding box center [288, 108] width 31 height 9
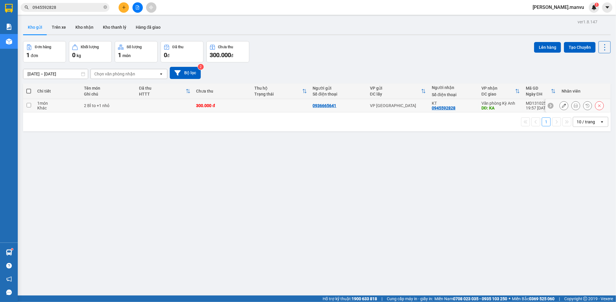
drag, startPoint x: 271, startPoint y: 108, endPoint x: 300, endPoint y: 106, distance: 29.0
click at [270, 107] on td at bounding box center [281, 105] width 58 height 13
checkbox input "true"
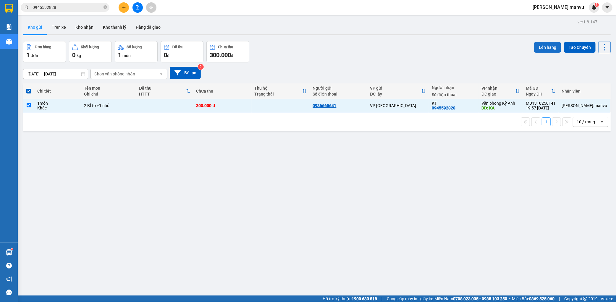
click at [545, 45] on button "Lên hàng" at bounding box center [547, 47] width 27 height 11
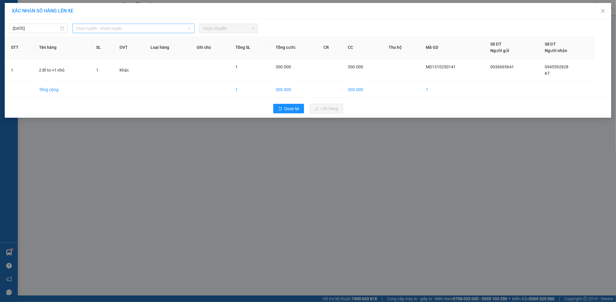
click at [157, 25] on span "Chọn tuyến - nhóm tuyến" at bounding box center [133, 28] width 115 height 9
drag, startPoint x: 247, startPoint y: 176, endPoint x: 255, endPoint y: 162, distance: 16.7
click at [255, 162] on div "XÁC NHẬN SỐ HÀNG LÊN XE [DATE] Chọn tuyến - nhóm tuyến LỌC THEO Nhóm tuyến Tuyế…" at bounding box center [308, 151] width 616 height 302
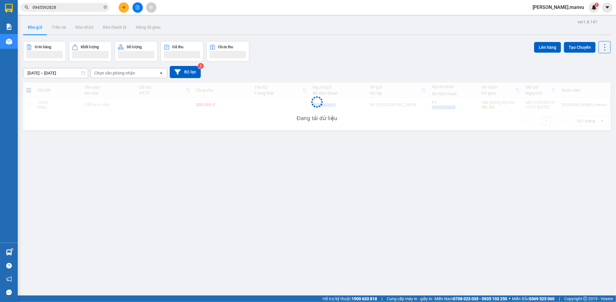
click at [290, 101] on div "Đang tải dữ liệu" at bounding box center [316, 106] width 587 height 48
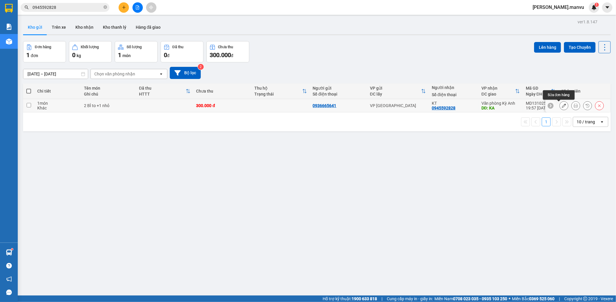
click at [561, 106] on button at bounding box center [564, 106] width 8 height 10
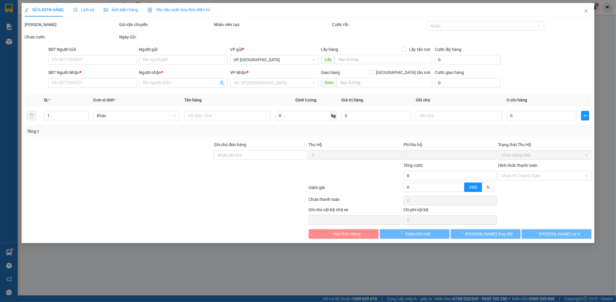
type input "0936665641"
type input "0945592828"
type input "KT"
type input "KA"
type input "0"
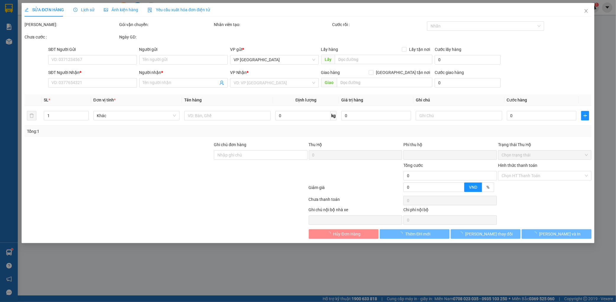
type input "300.000"
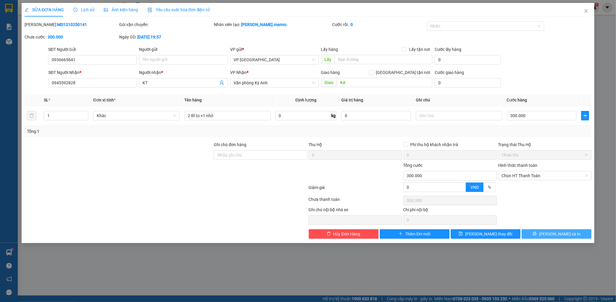
click at [549, 229] on button "[PERSON_NAME] và In" at bounding box center [557, 233] width 70 height 9
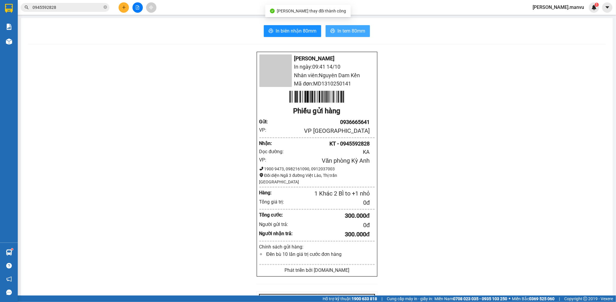
click at [346, 27] on button "In tem 80mm" at bounding box center [348, 31] width 44 height 12
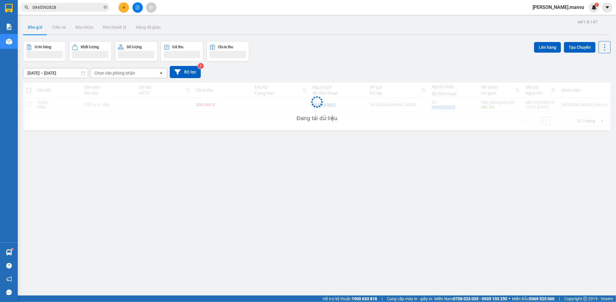
click at [276, 104] on div "Đang tải dữ liệu" at bounding box center [316, 106] width 587 height 48
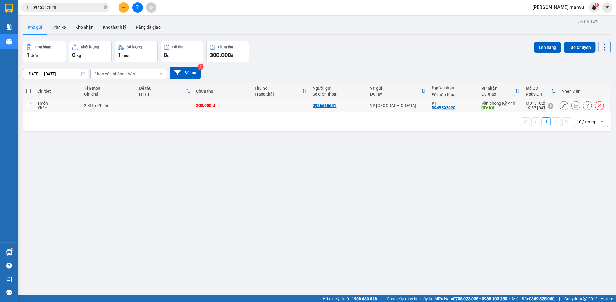
click at [282, 102] on td at bounding box center [281, 105] width 58 height 13
checkbox input "true"
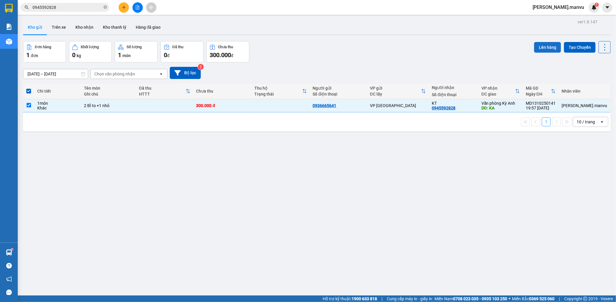
click at [537, 47] on button "Lên hàng" at bounding box center [547, 47] width 27 height 11
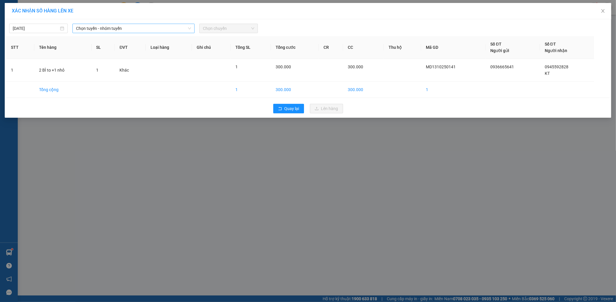
click at [161, 27] on span "Chọn tuyến - nhóm tuyến" at bounding box center [133, 28] width 115 height 9
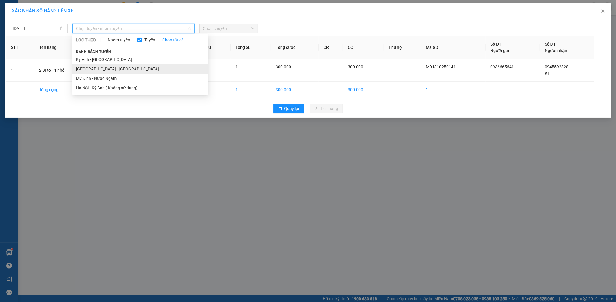
click at [105, 66] on li "[GEOGRAPHIC_DATA] - [GEOGRAPHIC_DATA]" at bounding box center [140, 68] width 136 height 9
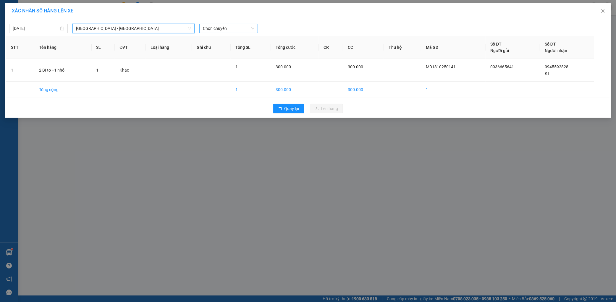
click at [236, 32] on span "Chọn chuyến" at bounding box center [228, 28] width 51 height 9
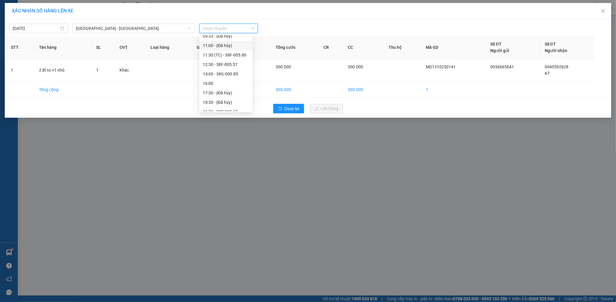
scroll to position [33, 0]
click at [236, 64] on div "12:30 - 38F-005.57" at bounding box center [226, 64] width 46 height 7
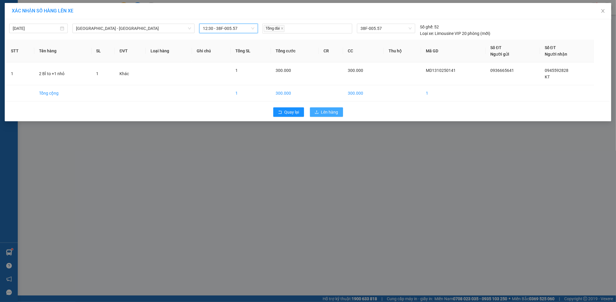
click at [330, 114] on span "Lên hàng" at bounding box center [329, 112] width 17 height 7
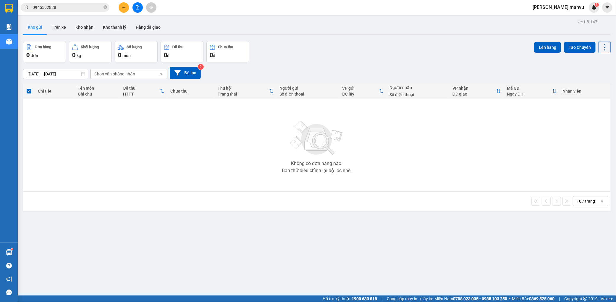
click at [142, 9] on button at bounding box center [137, 7] width 10 height 10
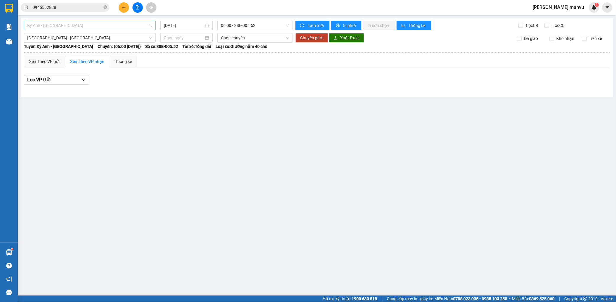
click at [122, 25] on span "Kỳ Anh - [GEOGRAPHIC_DATA]" at bounding box center [89, 25] width 125 height 9
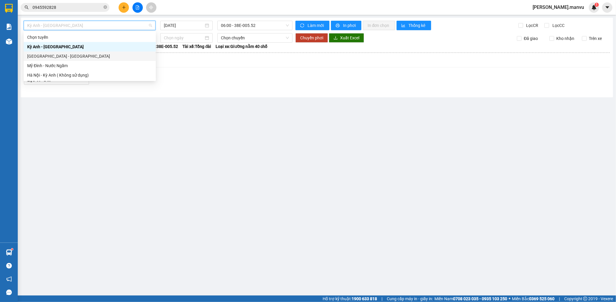
click at [61, 58] on div "[GEOGRAPHIC_DATA] - [GEOGRAPHIC_DATA]" at bounding box center [89, 56] width 125 height 7
type input "[DATE]"
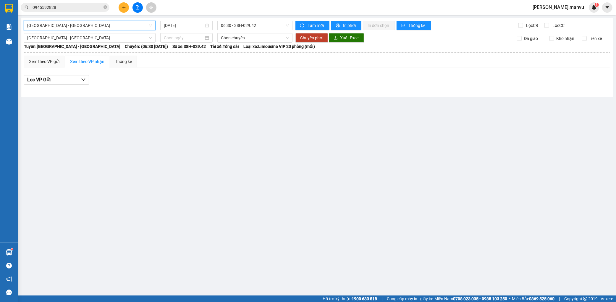
click at [243, 31] on div "[GEOGRAPHIC_DATA] - [GEOGRAPHIC_DATA] [GEOGRAPHIC_DATA] - [GEOGRAPHIC_DATA] [GE…" at bounding box center [317, 58] width 592 height 80
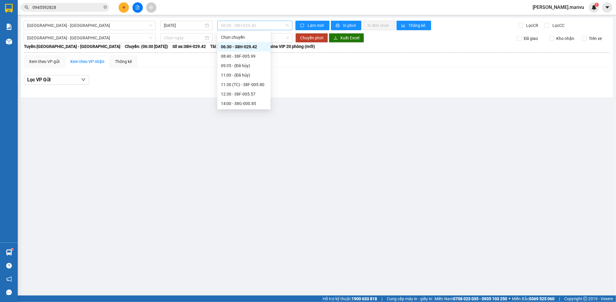
click at [249, 26] on span "06:30 - 38H-029.42" at bounding box center [255, 25] width 68 height 9
click at [231, 90] on div "12:30 - 38F-005.57" at bounding box center [243, 93] width 53 height 9
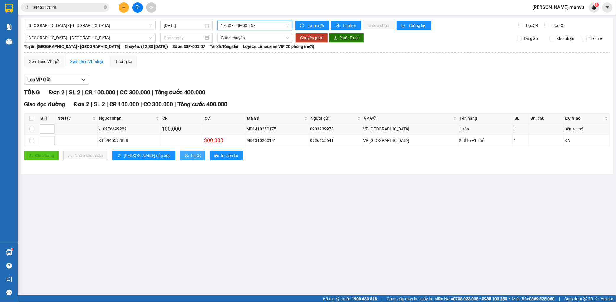
click at [180, 152] on button "In DS" at bounding box center [192, 155] width 25 height 9
